Goal: Obtain resource: Download file/media

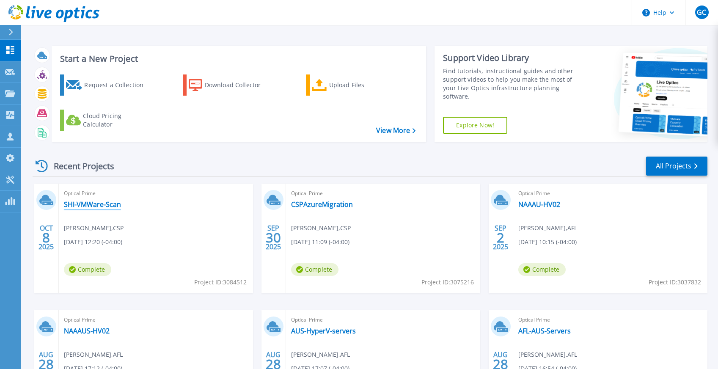
click at [99, 207] on link "SHI-VMWare-Scan" at bounding box center [92, 204] width 57 height 8
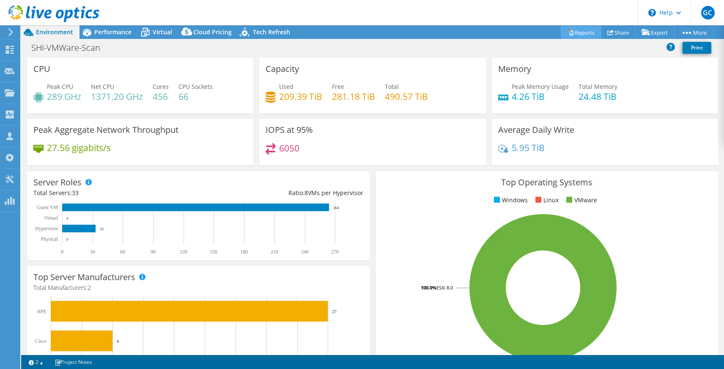
click at [583, 32] on link "Reports" at bounding box center [581, 32] width 41 height 13
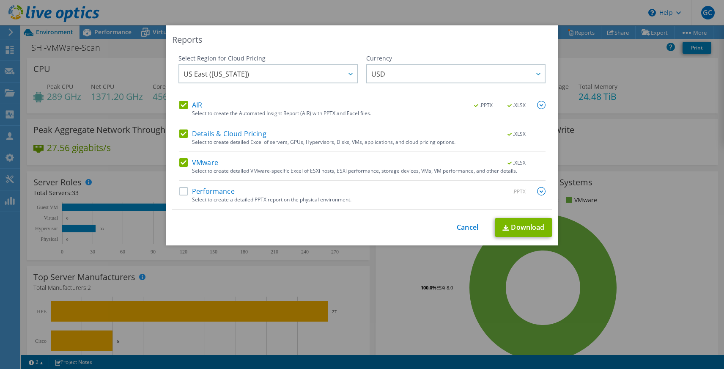
click at [183, 105] on label "AIR" at bounding box center [190, 105] width 23 height 8
click at [0, 0] on input "AIR" at bounding box center [0, 0] width 0 height 0
click at [183, 194] on label "Performance" at bounding box center [206, 191] width 55 height 8
click at [0, 0] on input "Performance" at bounding box center [0, 0] width 0 height 0
click at [537, 190] on img at bounding box center [541, 191] width 8 height 8
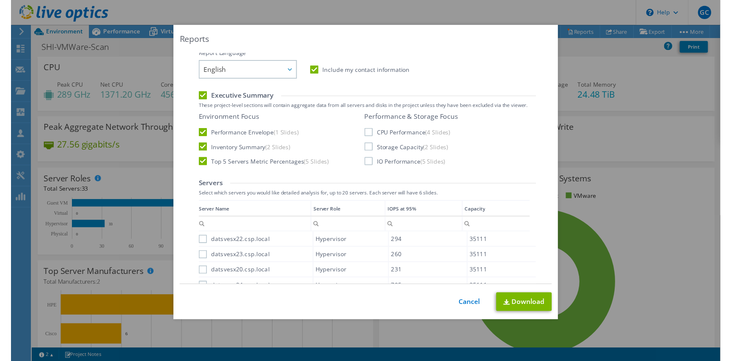
scroll to position [164, 0]
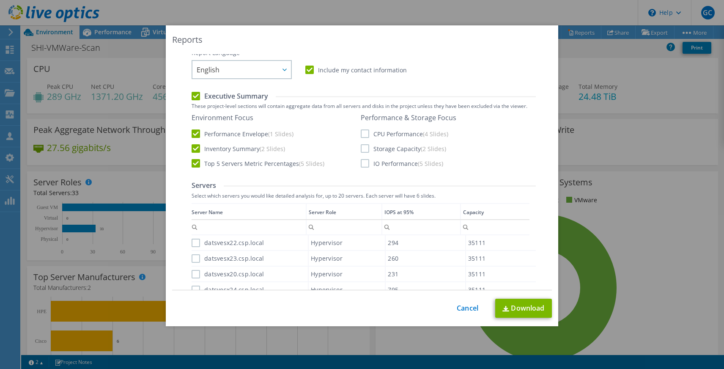
click at [194, 149] on label "Inventory Summary (2 Slides)" at bounding box center [238, 148] width 93 height 8
click at [0, 0] on input "Inventory Summary (2 Slides)" at bounding box center [0, 0] width 0 height 0
click at [193, 161] on label "Top 5 Servers Metric Percentages (5 Slides)" at bounding box center [258, 163] width 133 height 8
click at [0, 0] on input "Top 5 Servers Metric Percentages (5 Slides)" at bounding box center [0, 0] width 0 height 0
click at [365, 133] on label "CPU Performance (4 Slides)" at bounding box center [405, 133] width 88 height 8
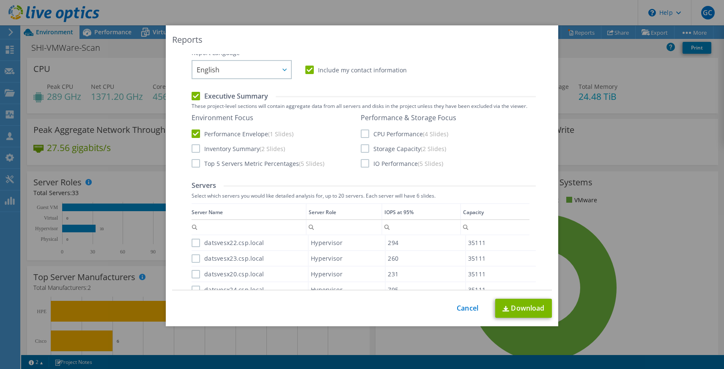
click at [0, 0] on input "CPU Performance (4 Slides)" at bounding box center [0, 0] width 0 height 0
click at [361, 165] on label "IO Performance (5 Slides)" at bounding box center [402, 163] width 82 height 8
click at [0, 0] on input "IO Performance (5 Slides)" at bounding box center [0, 0] width 0 height 0
click at [512, 312] on link "Download" at bounding box center [523, 308] width 57 height 19
